Goal: Transaction & Acquisition: Book appointment/travel/reservation

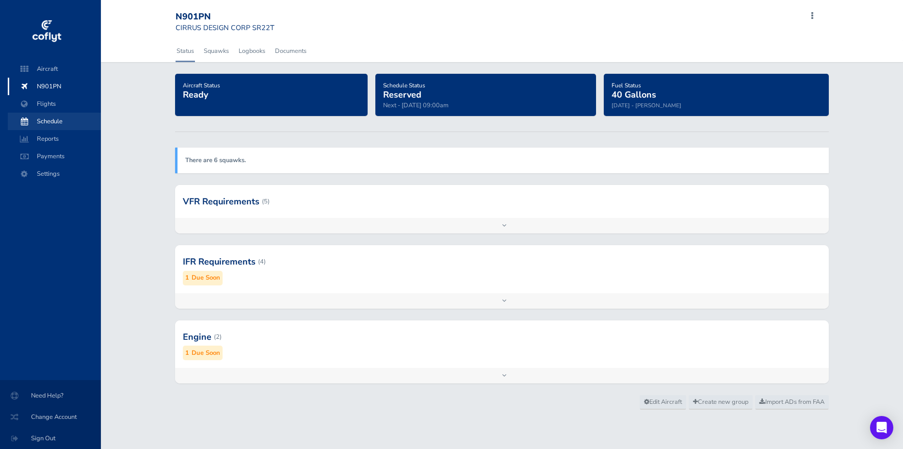
click at [48, 119] on span "Schedule" at bounding box center [54, 121] width 74 height 17
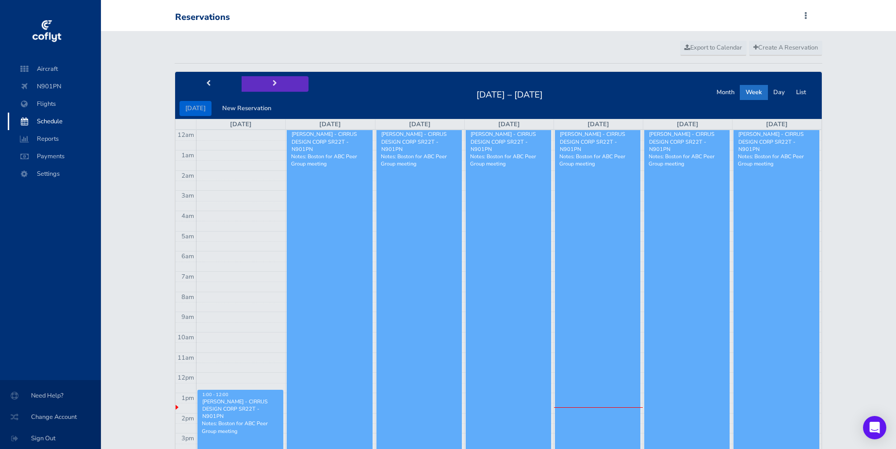
click at [273, 83] on span "next" at bounding box center [275, 84] width 4 height 6
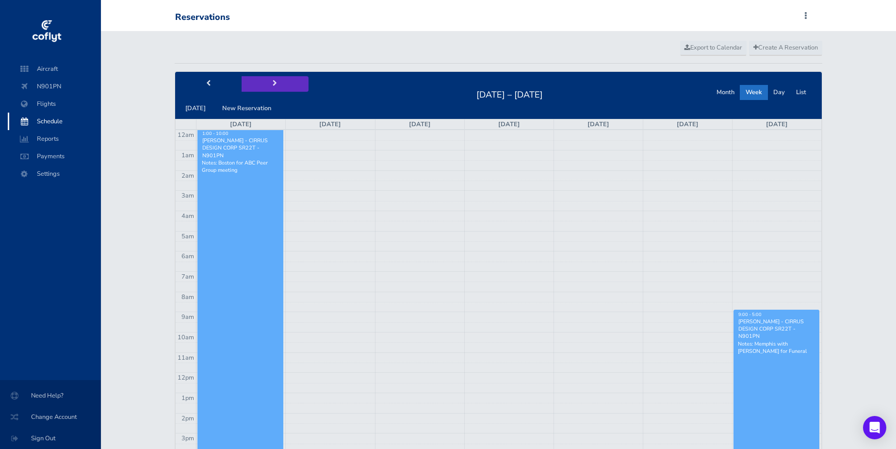
click at [273, 83] on span "next" at bounding box center [275, 84] width 4 height 6
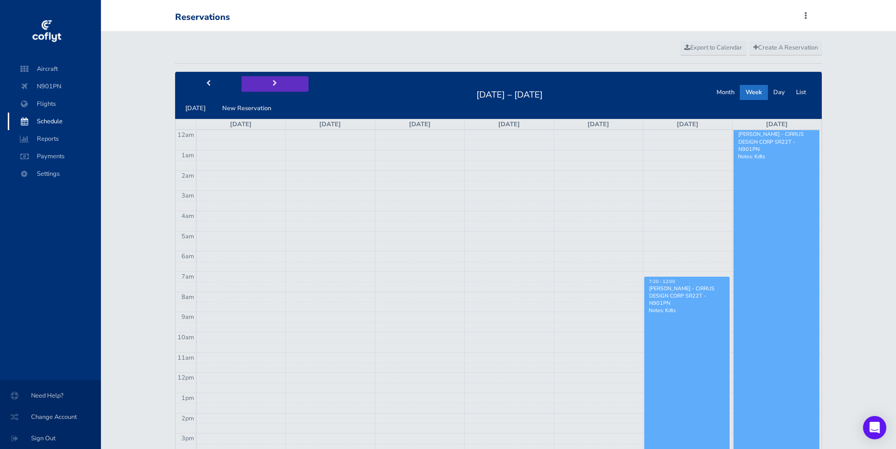
click at [273, 83] on span "next" at bounding box center [275, 84] width 4 height 6
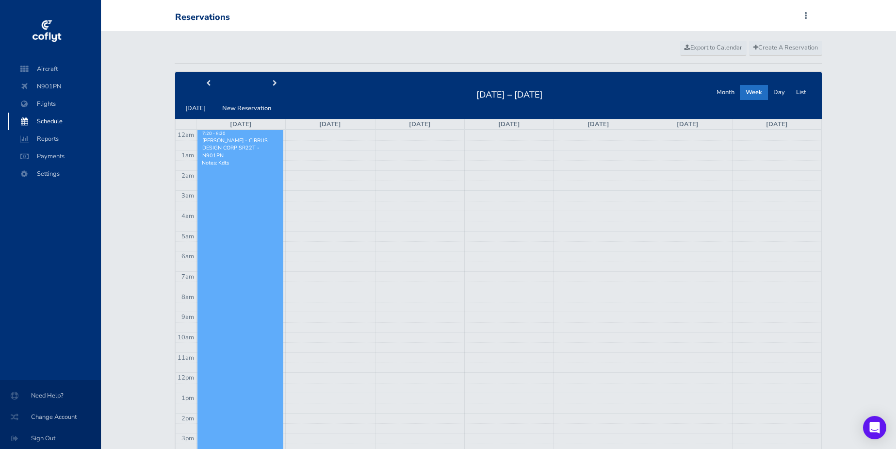
click at [302, 133] on td at bounding box center [508, 135] width 625 height 10
click at [778, 47] on span "Create A Reservation" at bounding box center [785, 47] width 65 height 9
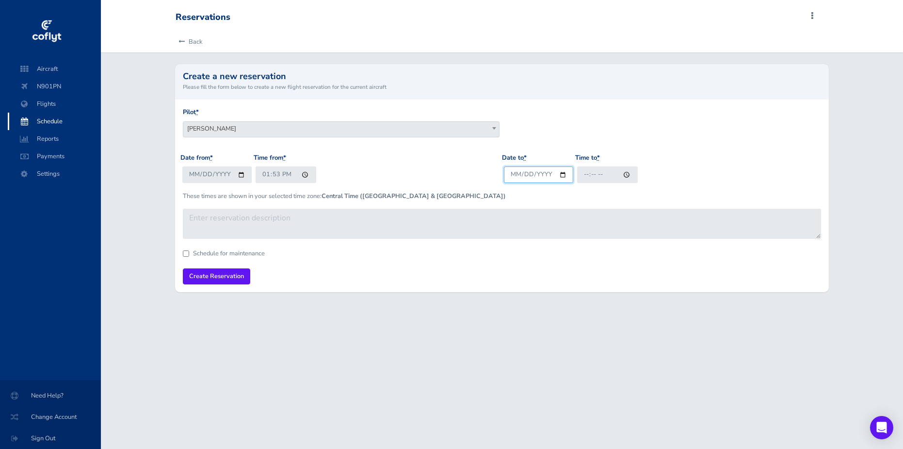
click at [538, 173] on input "Date to *" at bounding box center [538, 174] width 69 height 16
type input "2025-09-23"
click at [614, 176] on input "Time to *" at bounding box center [607, 174] width 61 height 16
click at [220, 170] on input "2025-09-04" at bounding box center [216, 174] width 69 height 16
type input "2025-09-22"
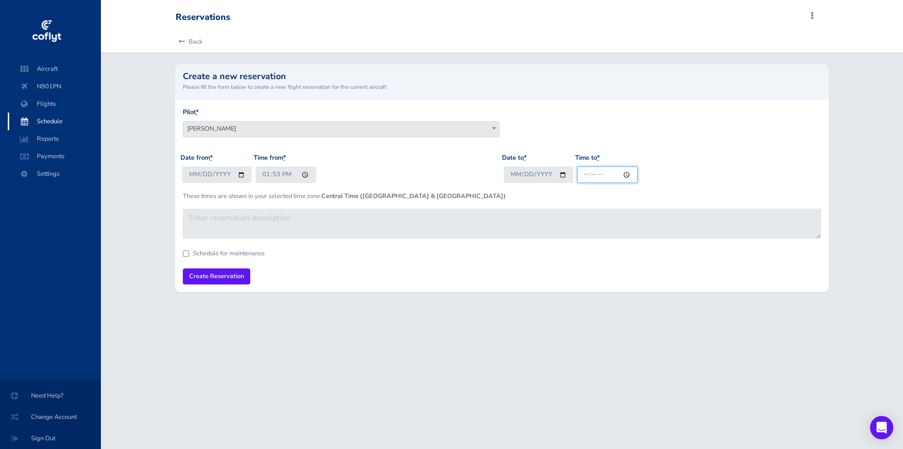
click at [605, 179] on input "Time to *" at bounding box center [607, 174] width 61 height 16
click at [595, 176] on input "Time to *" at bounding box center [607, 174] width 61 height 16
click at [590, 176] on input "Time to *" at bounding box center [607, 174] width 61 height 16
click at [270, 175] on input "13:53" at bounding box center [286, 174] width 61 height 16
click at [277, 174] on input "13:53" at bounding box center [286, 174] width 61 height 16
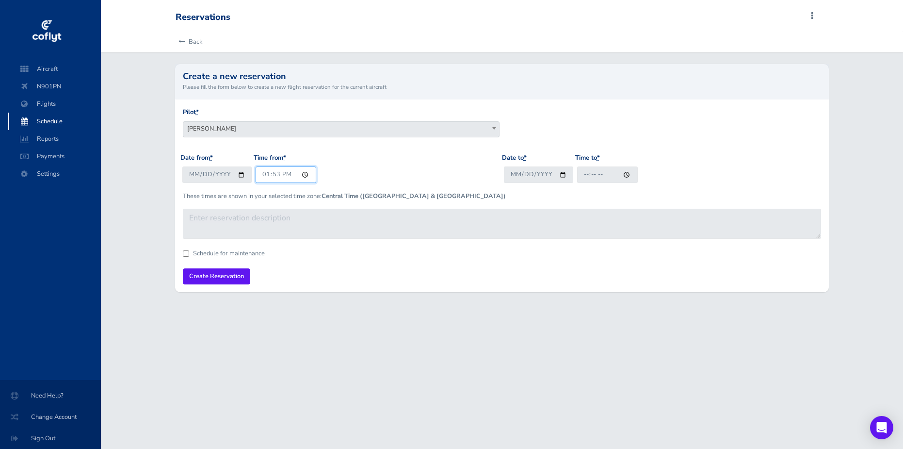
click at [263, 174] on input "13:53" at bounding box center [286, 174] width 61 height 16
click at [283, 174] on input "18:53" at bounding box center [286, 174] width 61 height 16
click at [290, 180] on input "18:53" at bounding box center [286, 174] width 61 height 16
click at [288, 176] on input "18:53" at bounding box center [286, 174] width 61 height 16
type input "06:53"
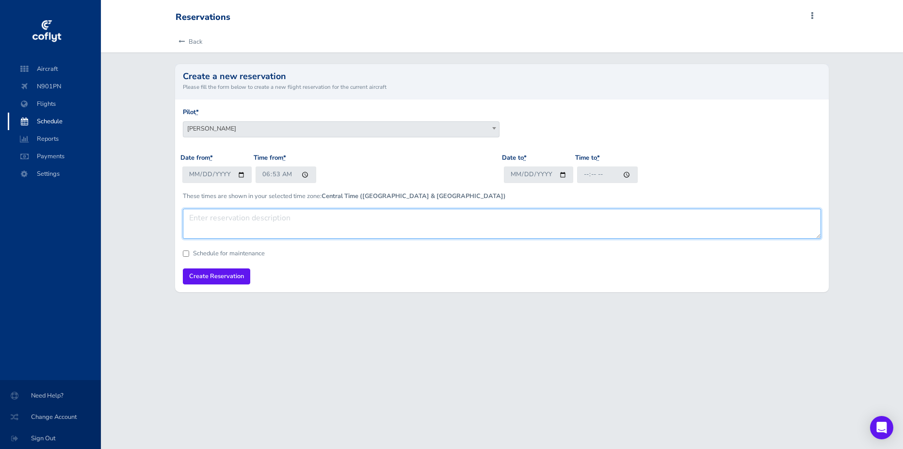
click at [271, 213] on textarea at bounding box center [502, 224] width 638 height 30
type textarea "chicago - synergy taste"
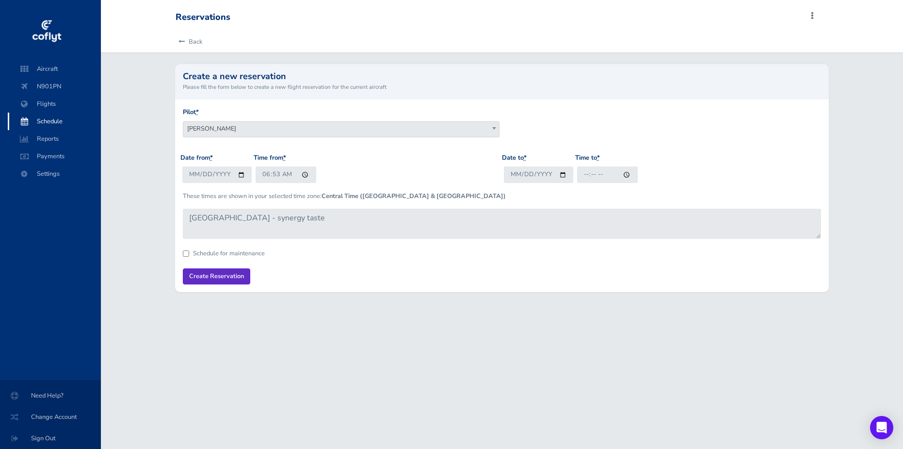
click at [228, 272] on input "Create Reservation" at bounding box center [216, 276] width 67 height 16
type input "20:00"
click at [222, 272] on input "Create Reservation" at bounding box center [216, 276] width 67 height 16
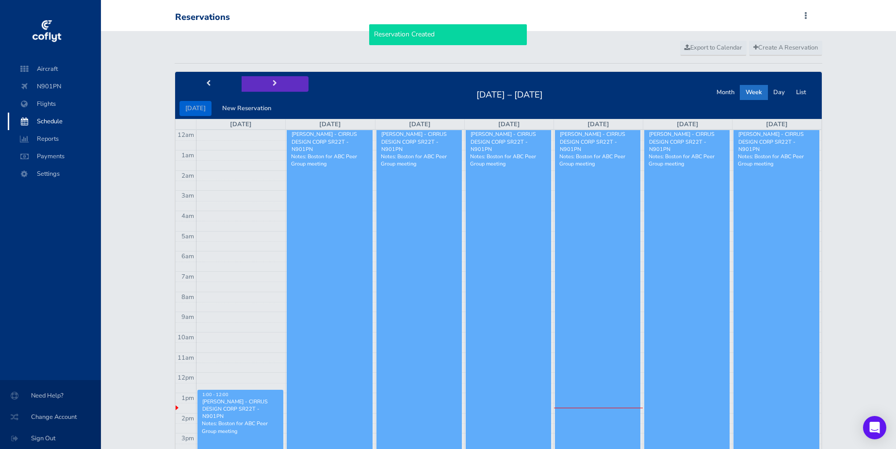
click at [273, 82] on span "next" at bounding box center [275, 84] width 4 height 6
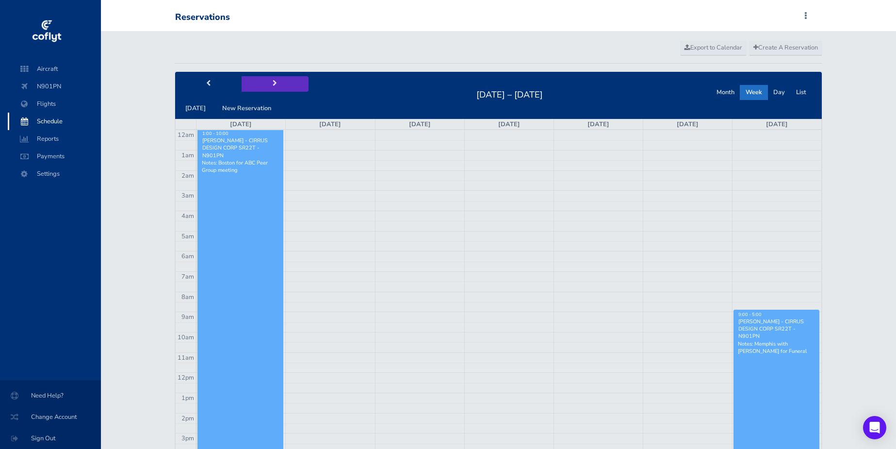
click at [273, 82] on span "next" at bounding box center [275, 84] width 4 height 6
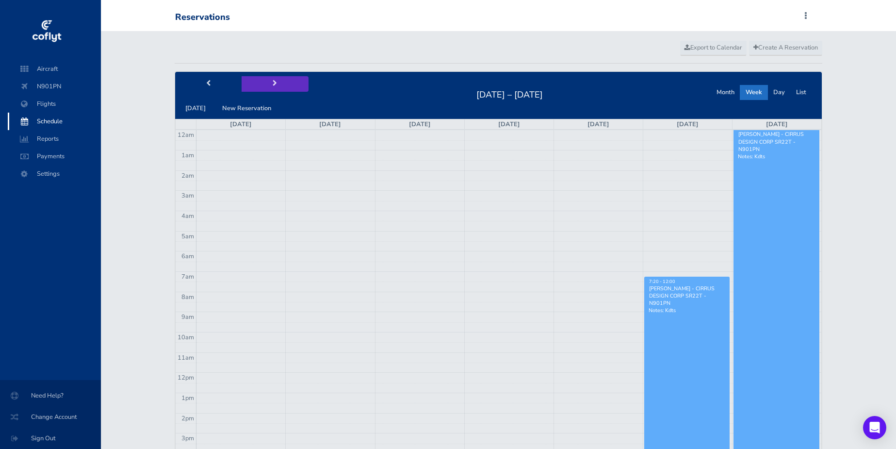
click at [273, 82] on span "next" at bounding box center [275, 84] width 4 height 6
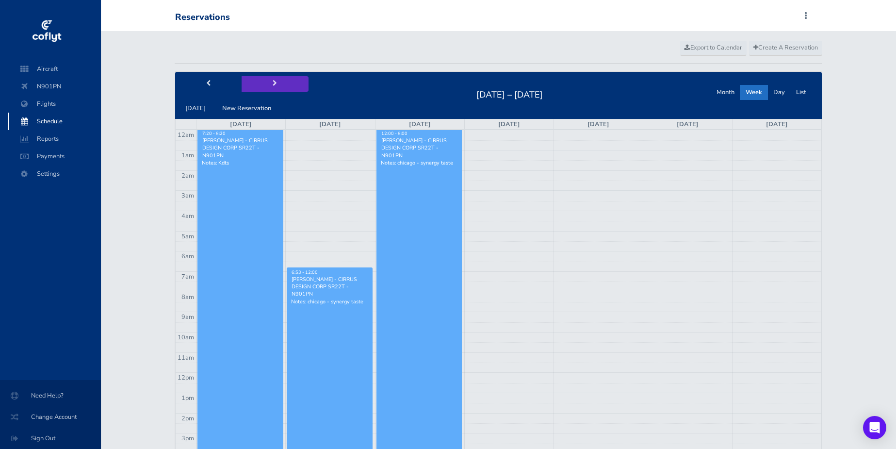
click at [273, 82] on span "next" at bounding box center [275, 84] width 4 height 6
